Goal: Task Accomplishment & Management: Manage account settings

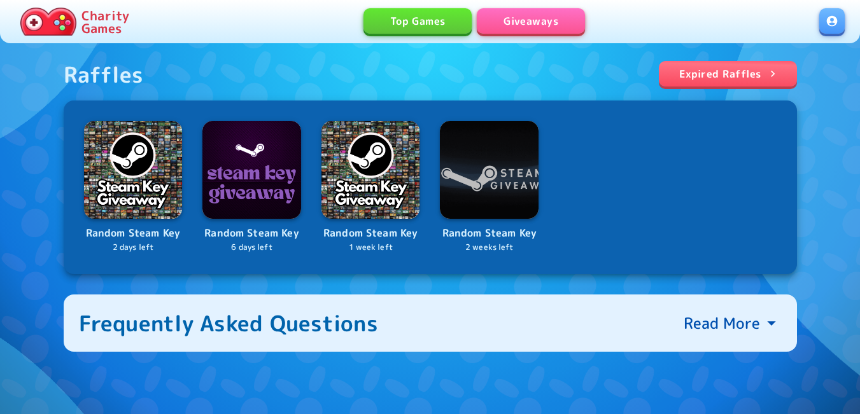
scroll to position [509, 0]
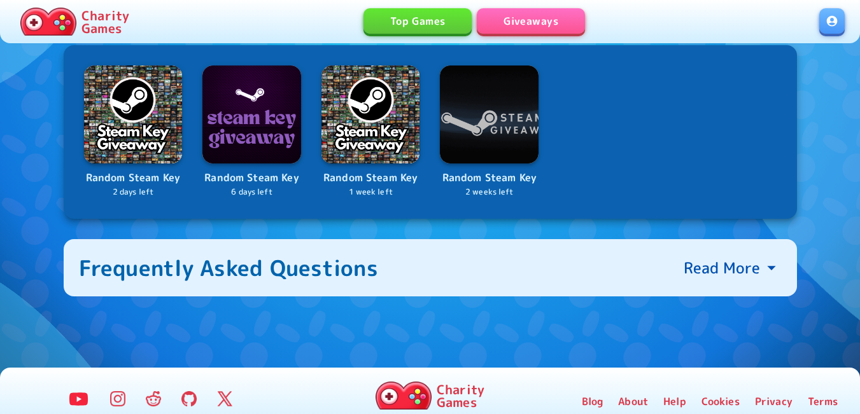
click at [832, 24] on link at bounding box center [831, 20] width 25 height 25
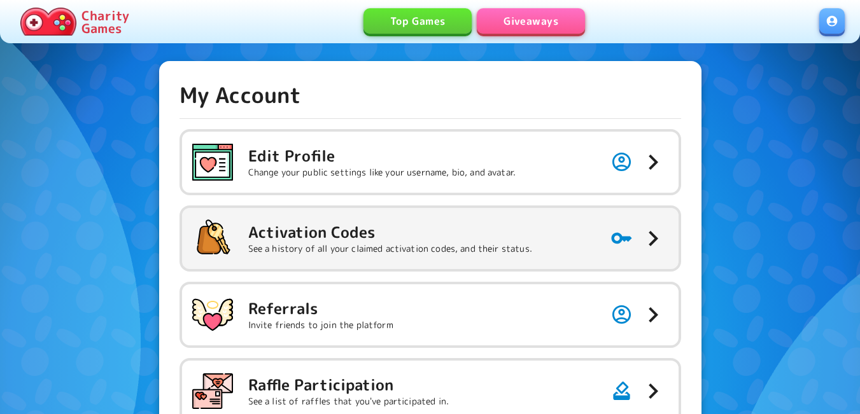
click at [395, 225] on h5 "Activation Codes" at bounding box center [390, 232] width 284 height 20
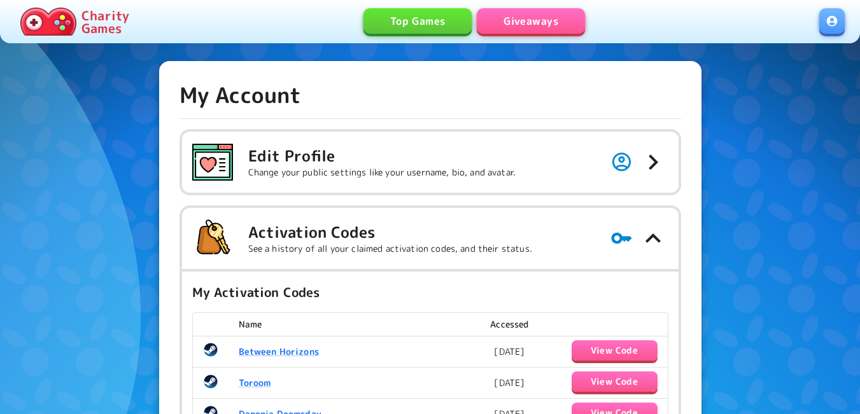
click at [547, 28] on link "Giveaways" at bounding box center [531, 20] width 108 height 25
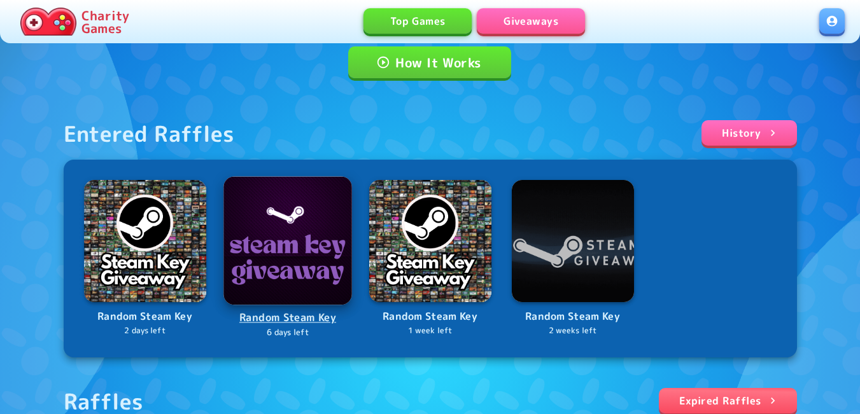
scroll to position [127, 0]
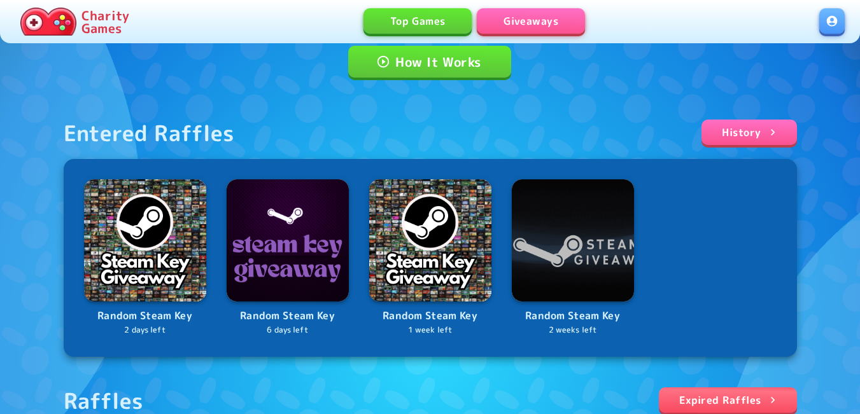
click at [828, 28] on link at bounding box center [831, 20] width 25 height 25
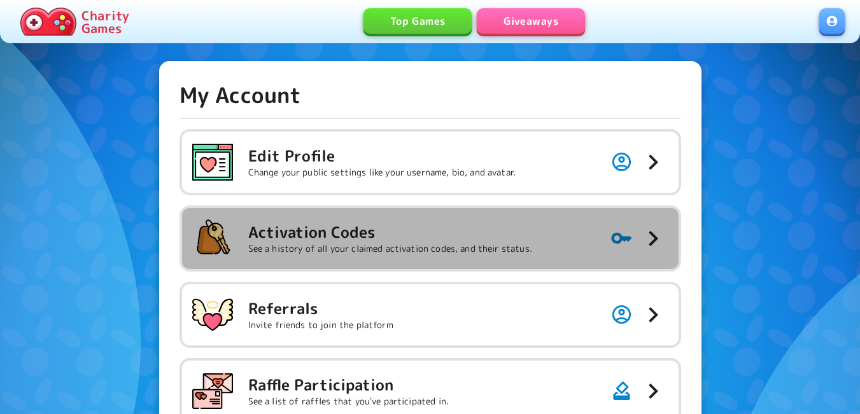
click at [486, 237] on h5 "Activation Codes" at bounding box center [390, 232] width 284 height 20
